Goal: Find contact information: Find contact information

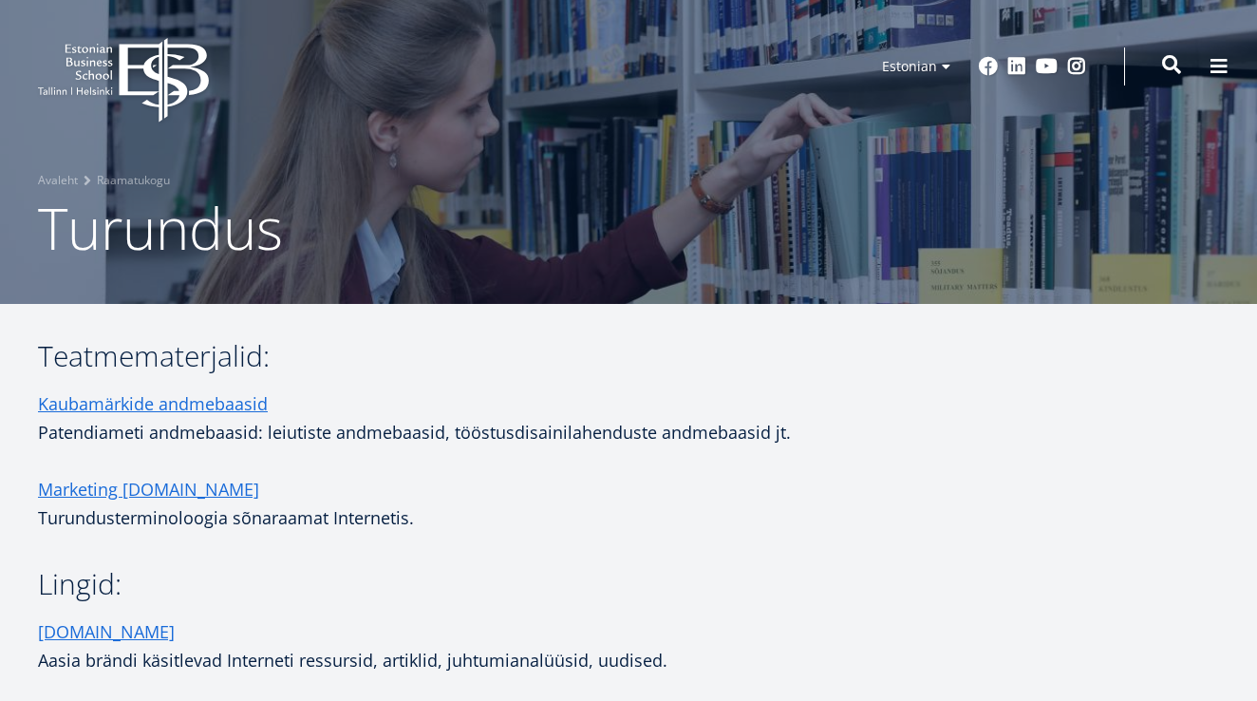
click at [1171, 63] on span at bounding box center [1171, 64] width 19 height 19
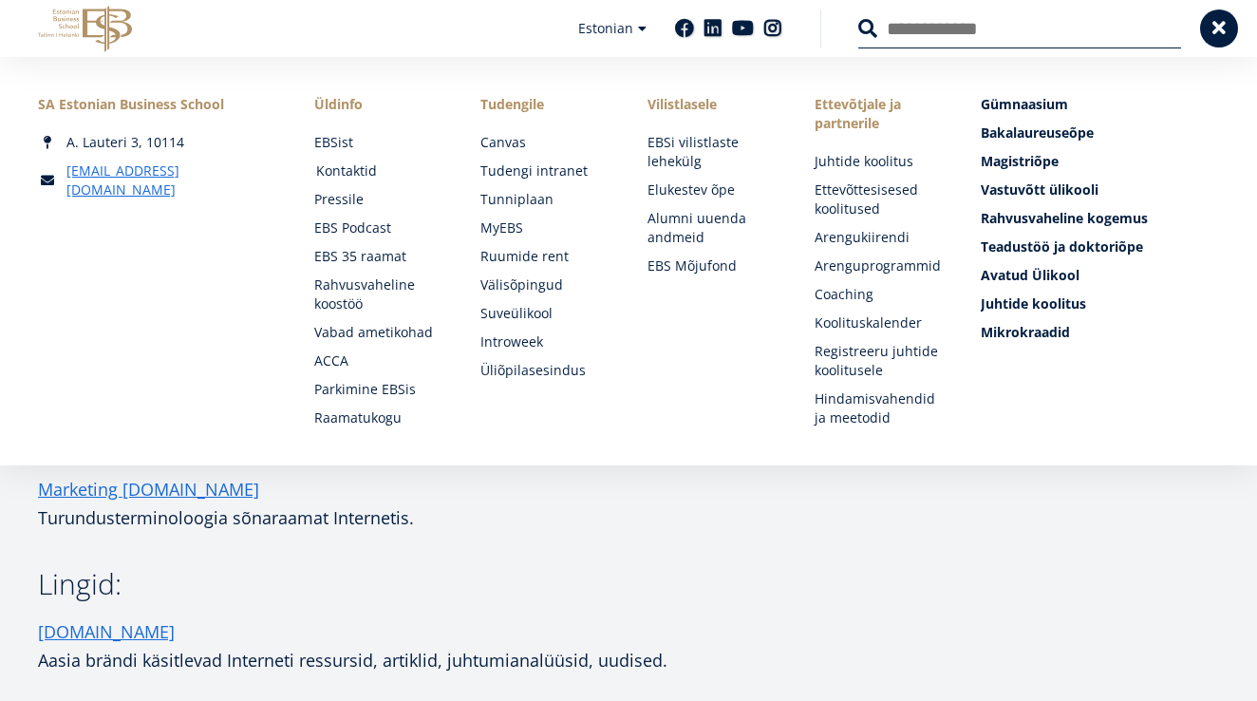
click at [354, 170] on link "Kontaktid" at bounding box center [380, 170] width 129 height 19
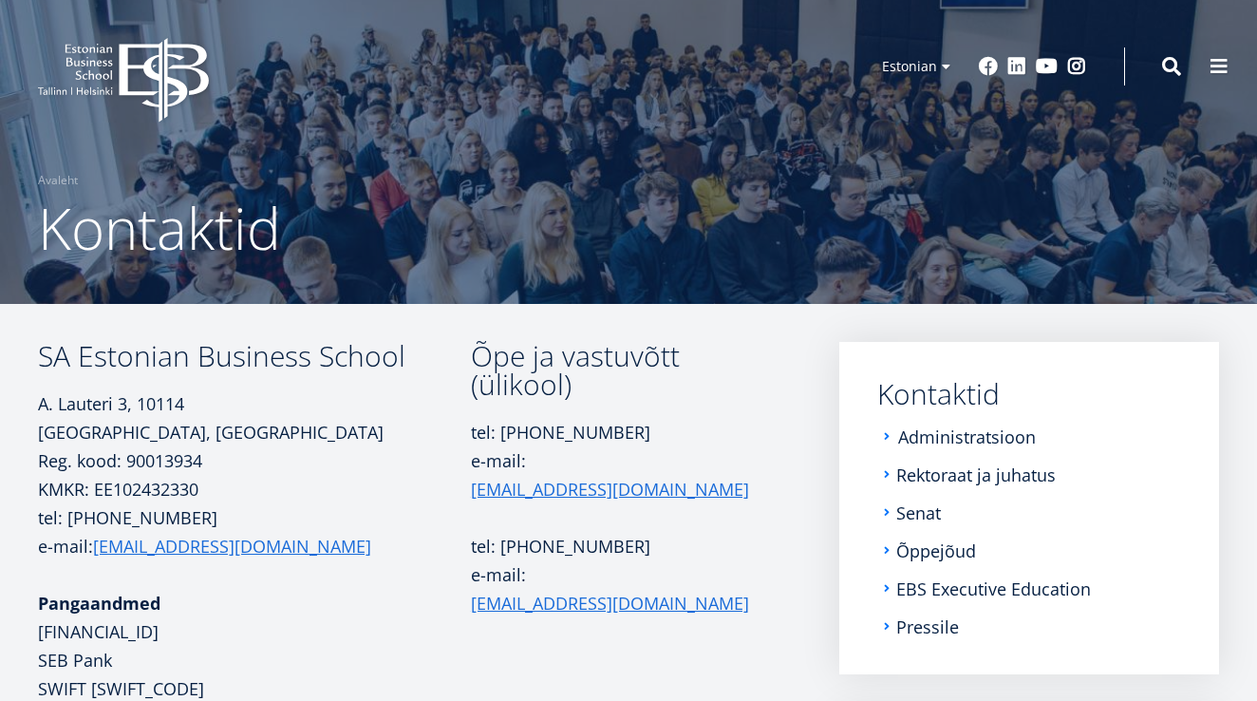
click at [938, 436] on link "Administratsioon" at bounding box center [967, 436] width 138 height 19
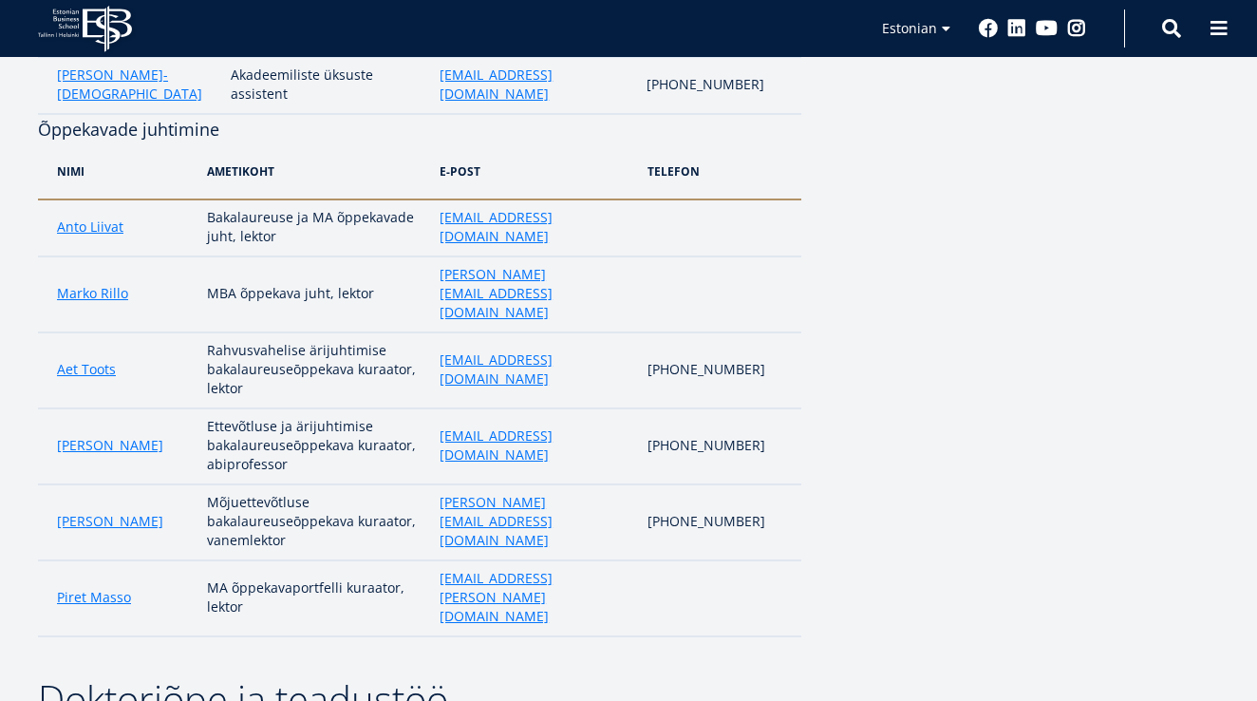
scroll to position [1638, 0]
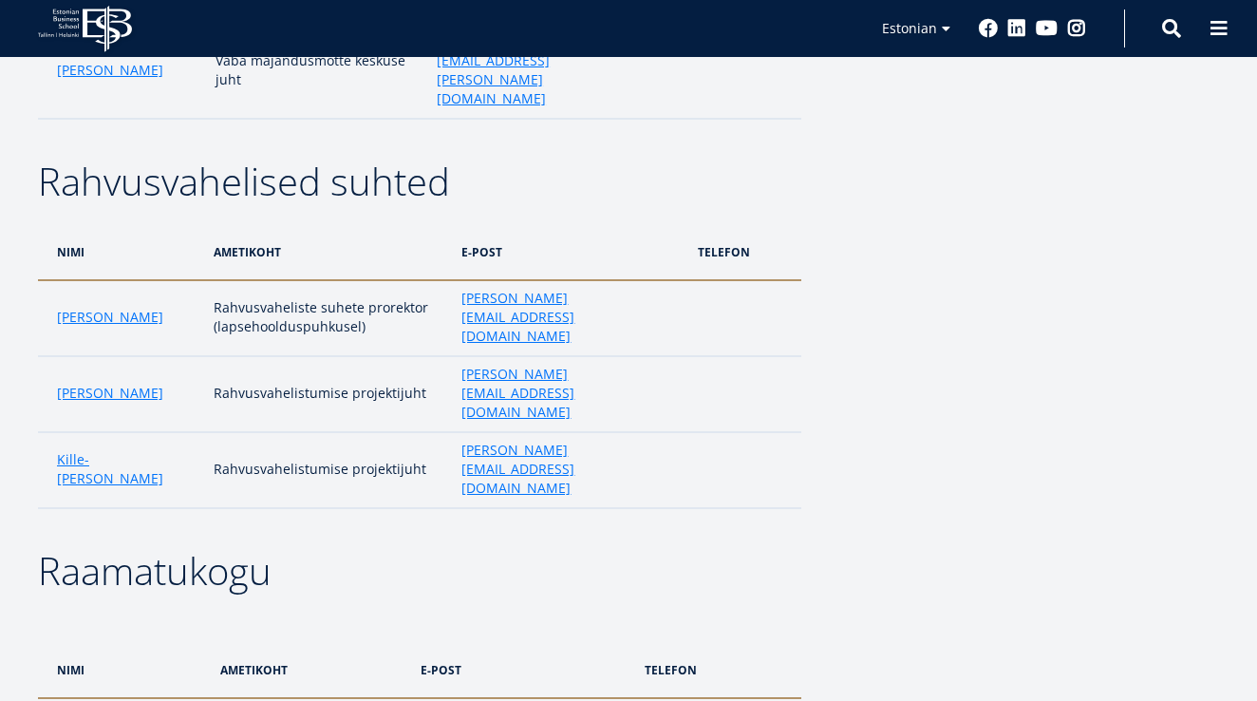
scroll to position [2976, 0]
